Goal: Check status: Check status

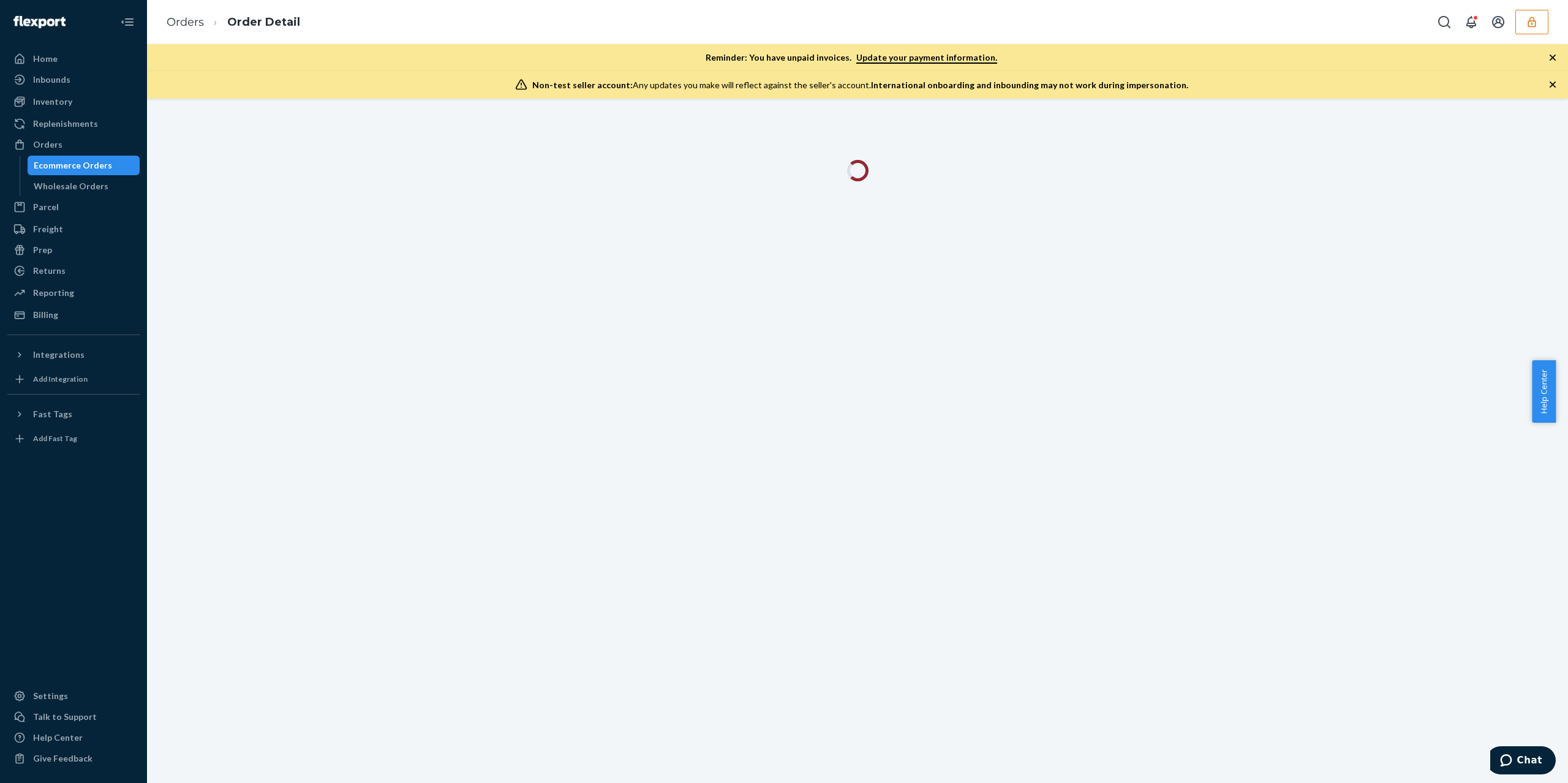
click at [1534, 10] on button "button" at bounding box center [1531, 21] width 33 height 24
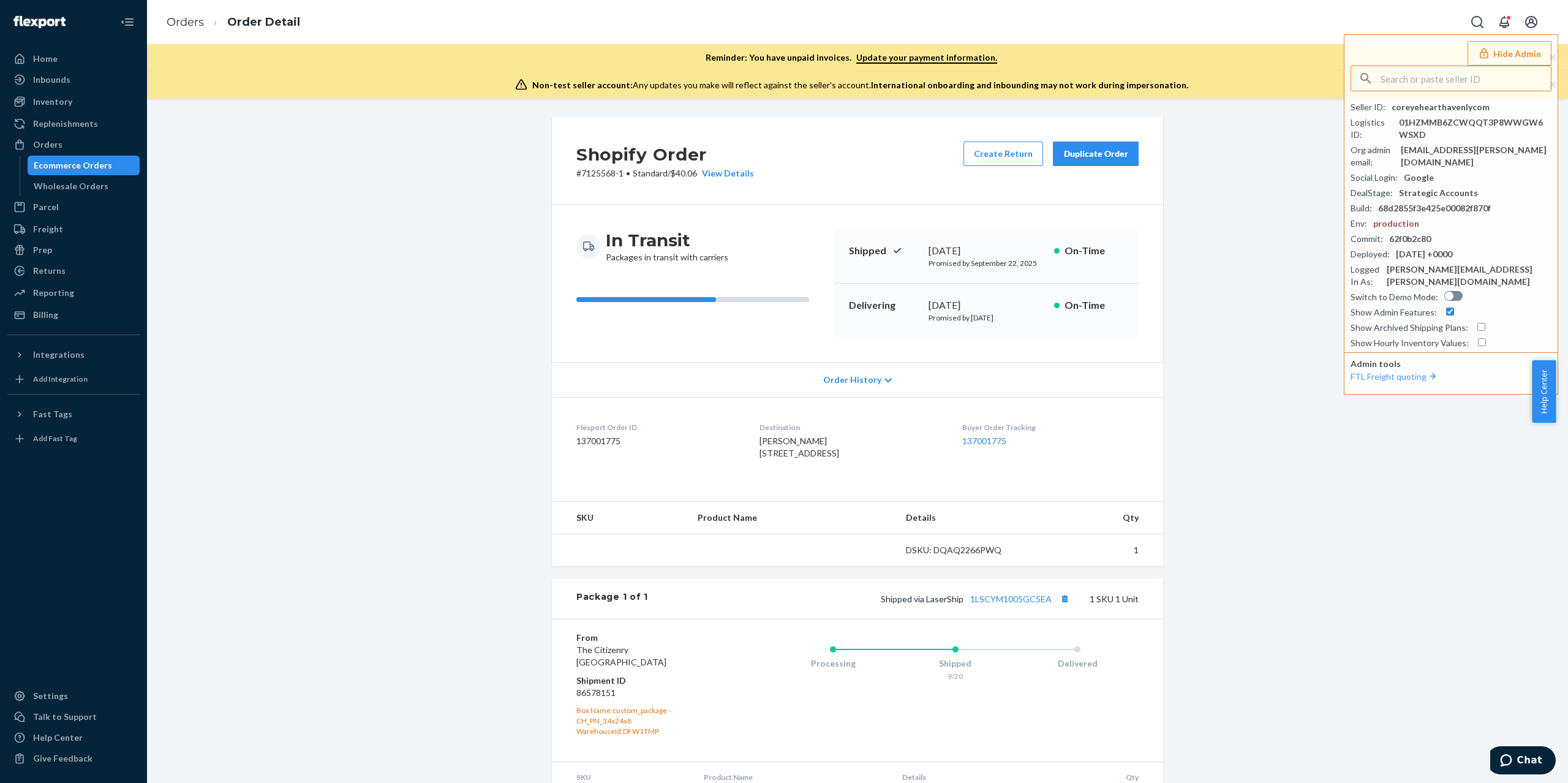
click at [1534, 8] on div "Orders Order Detail Hide Admin Seller ID : coreyehearthavenlycom Logistics ID :…" at bounding box center [857, 22] width 1421 height 44
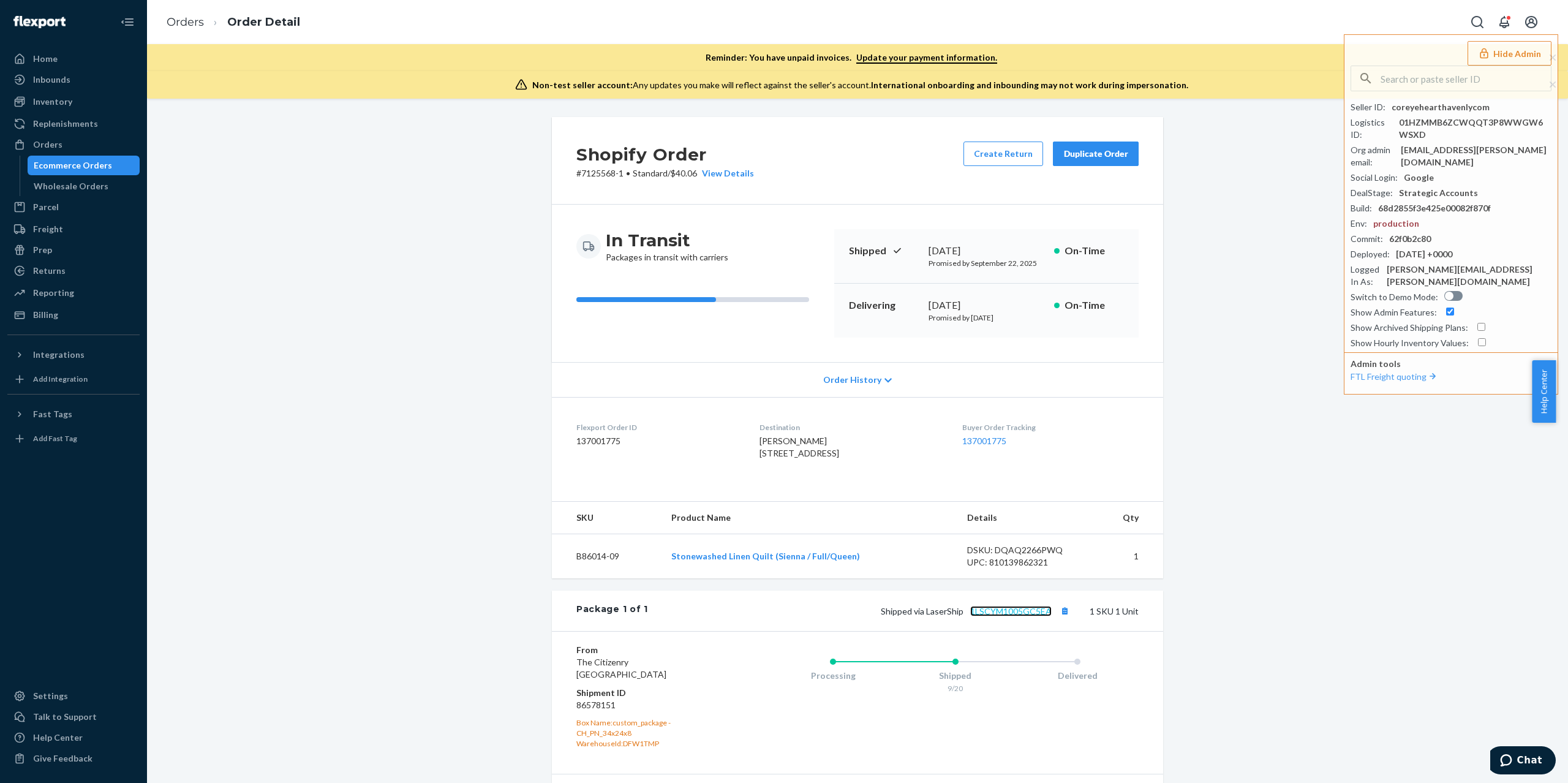
click at [1000, 616] on link "1LSCYM1005GC5EA" at bounding box center [1011, 611] width 81 height 10
click at [69, 172] on div "Ecommerce Orders" at bounding box center [84, 165] width 110 height 17
click at [1056, 619] on button "Copy tracking number" at bounding box center [1064, 611] width 16 height 16
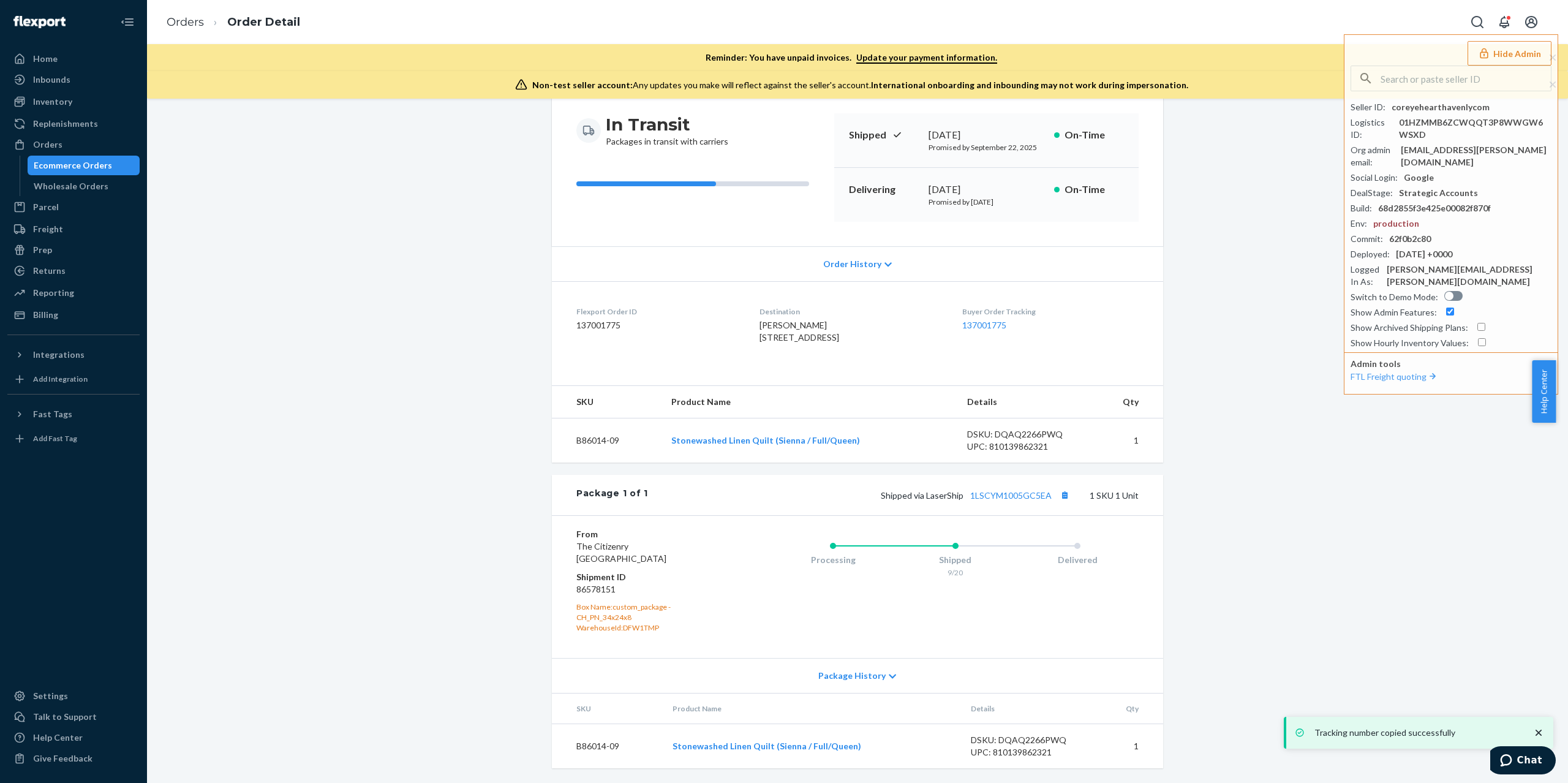
click at [594, 589] on dd "86578151" at bounding box center [650, 589] width 147 height 12
copy dd "86578151"
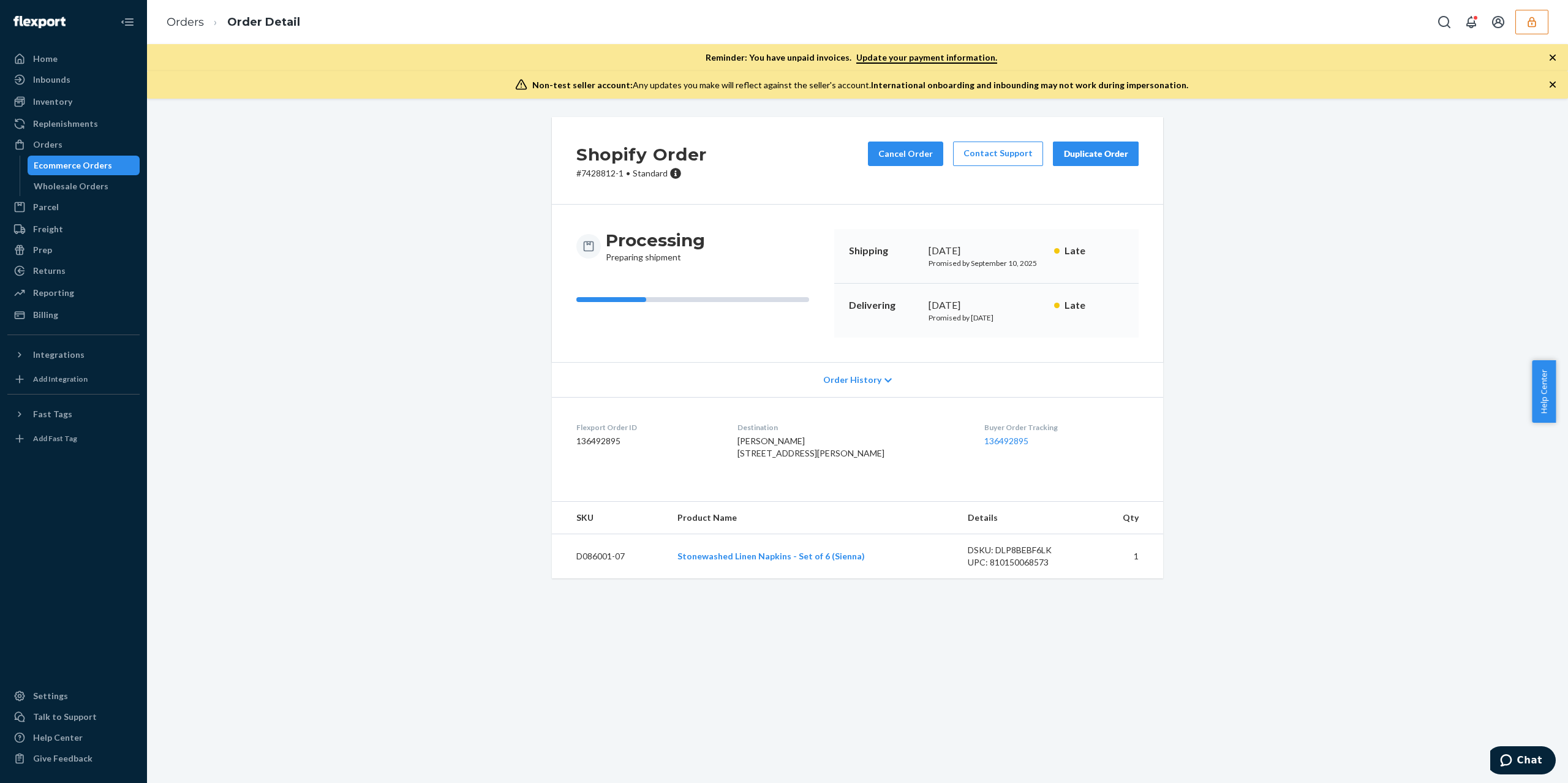
click at [590, 442] on dd "136492895" at bounding box center [647, 441] width 142 height 12
copy dd "136492895"
click at [892, 371] on div "Order History" at bounding box center [857, 379] width 611 height 35
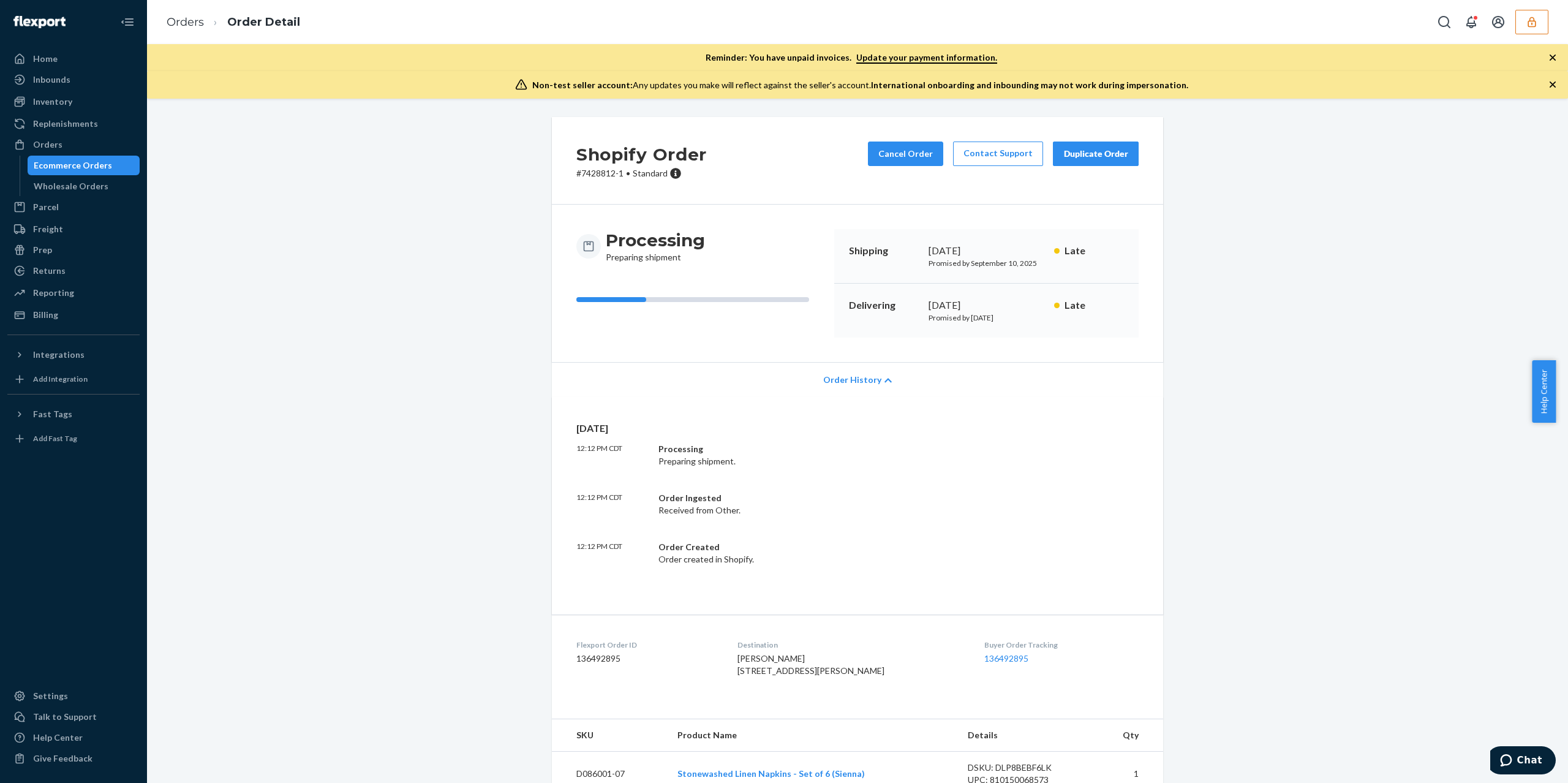
click at [888, 375] on div "Order History" at bounding box center [857, 379] width 611 height 35
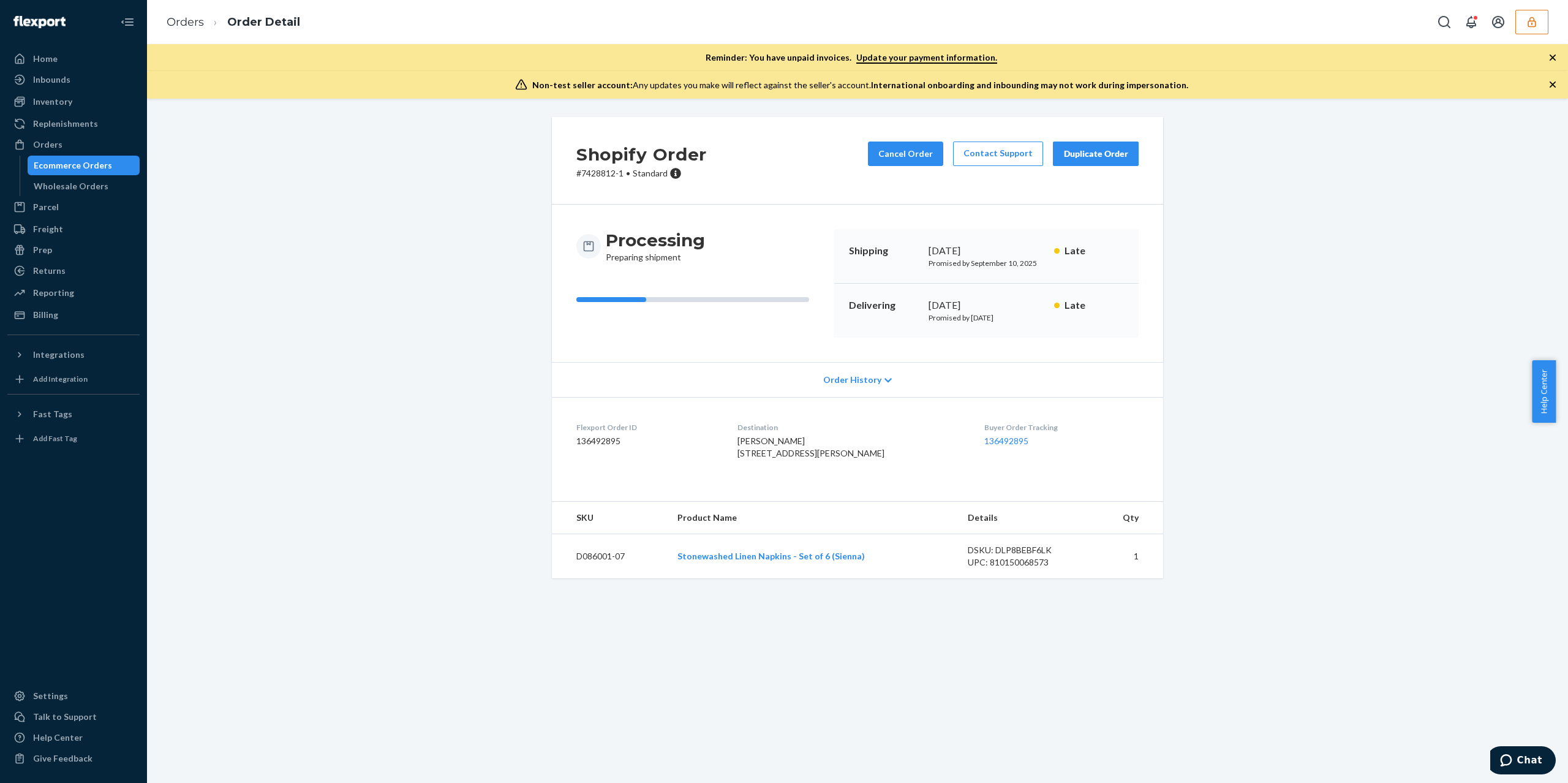
click at [925, 682] on div "Shopify Order # 7428812-1 • Standard Cancel Order Contact Support Duplicate Ord…" at bounding box center [857, 440] width 1421 height 685
click at [719, 561] on link "Stonewashed Linen Napkins - Set of 6 (Sienna)" at bounding box center [771, 556] width 188 height 10
click at [577, 447] on dd "136492895" at bounding box center [647, 441] width 142 height 12
copy dd "136492895"
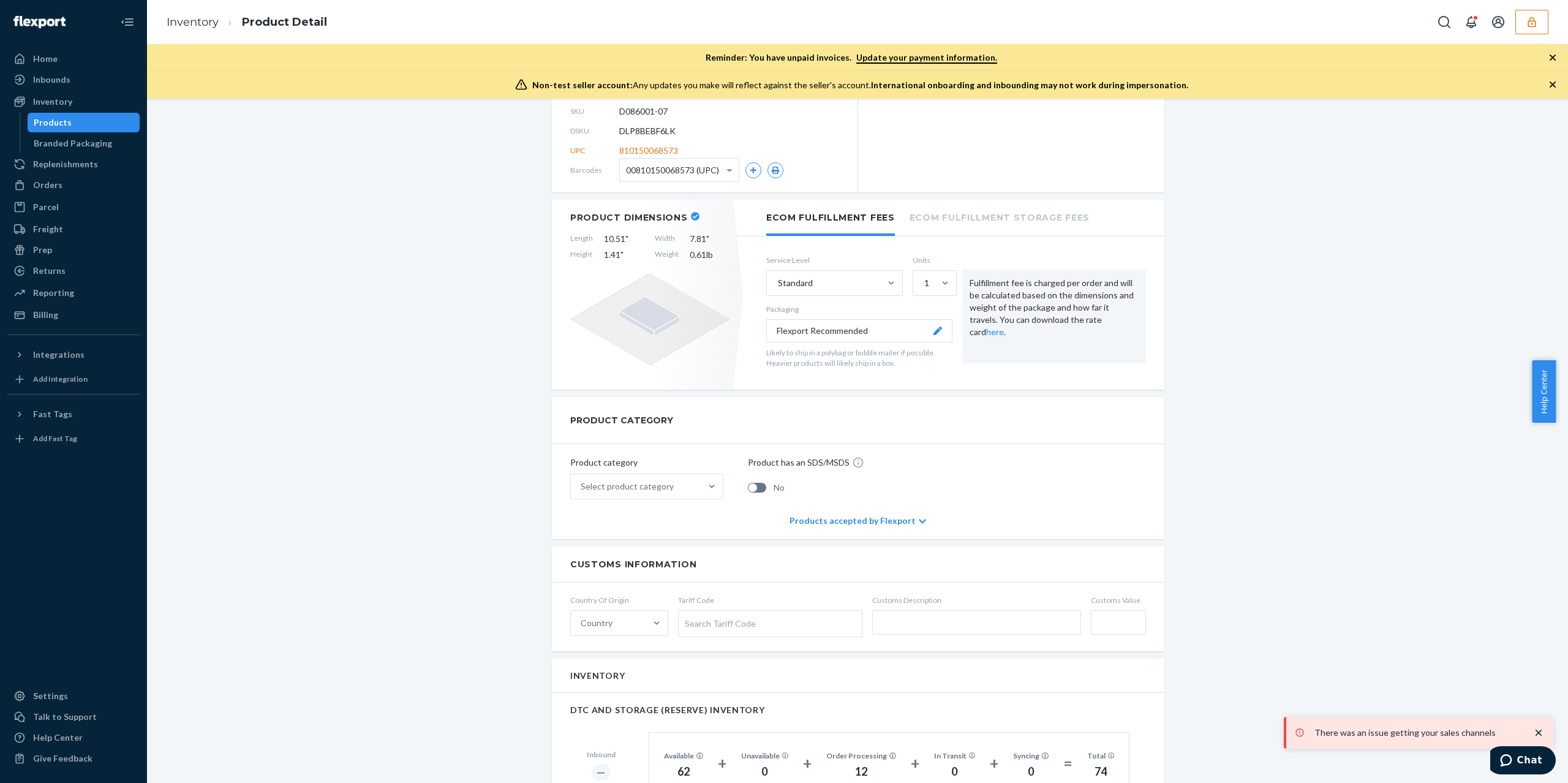
scroll to position [81, 0]
